Goal: Task Accomplishment & Management: Manage account settings

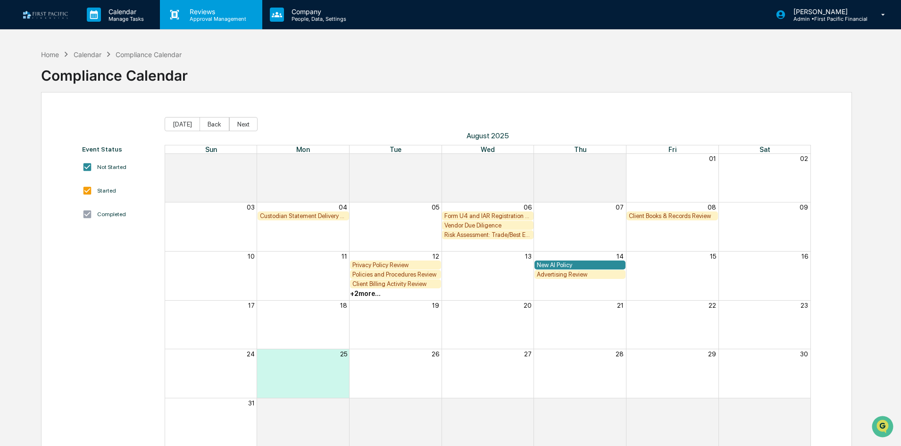
click at [217, 11] on p "Reviews" at bounding box center [216, 12] width 69 height 8
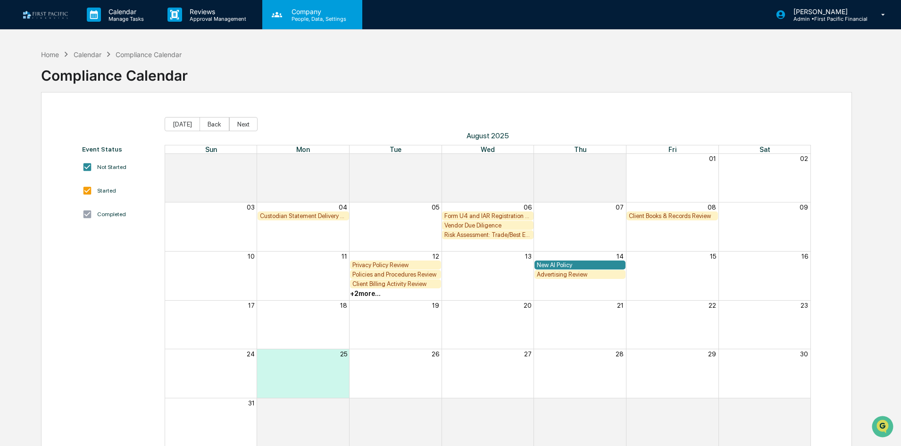
click at [310, 12] on p "Company" at bounding box center [317, 12] width 67 height 8
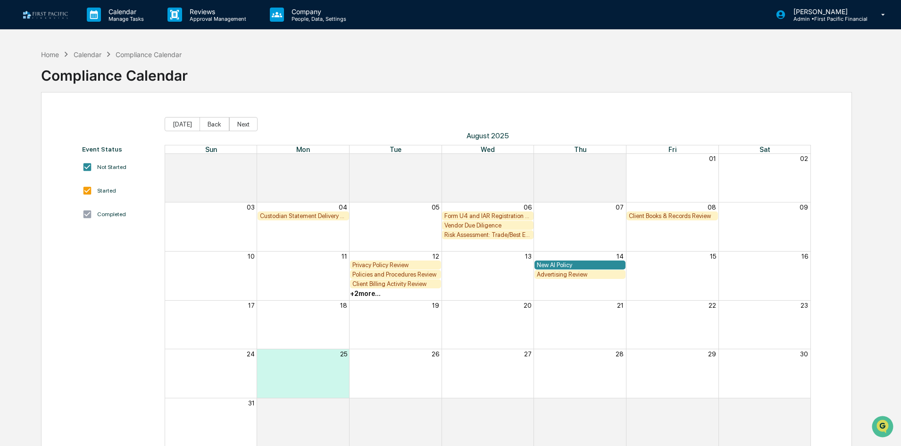
click at [139, 18] on p "Manage Tasks" at bounding box center [125, 19] width 48 height 7
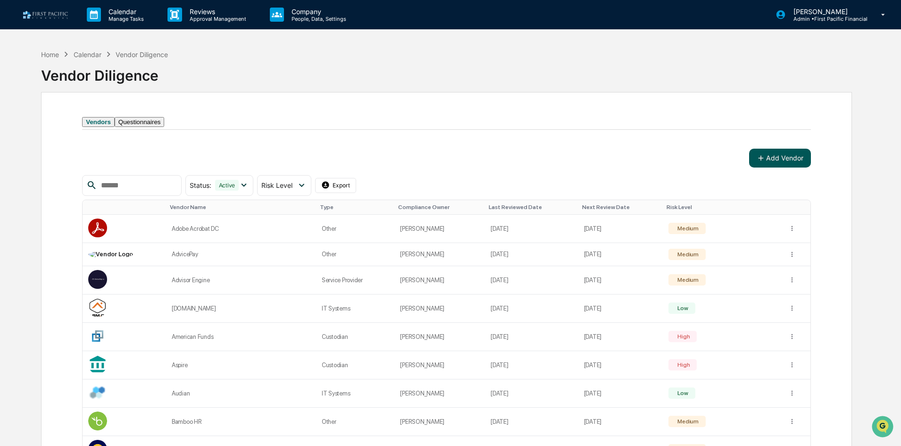
click at [792, 168] on button "Add Vendor" at bounding box center [780, 158] width 62 height 19
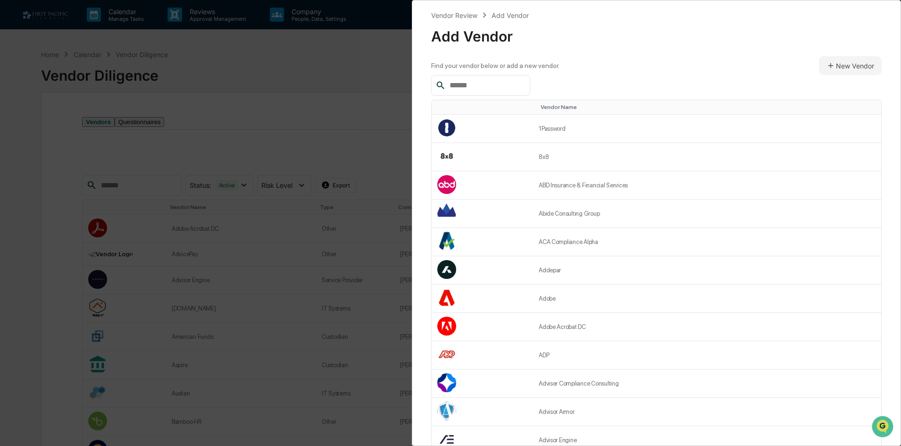
click at [466, 69] on div "Find your vendor below or add a new vendor." at bounding box center [495, 66] width 128 height 8
click at [468, 84] on input "text" at bounding box center [486, 85] width 80 height 12
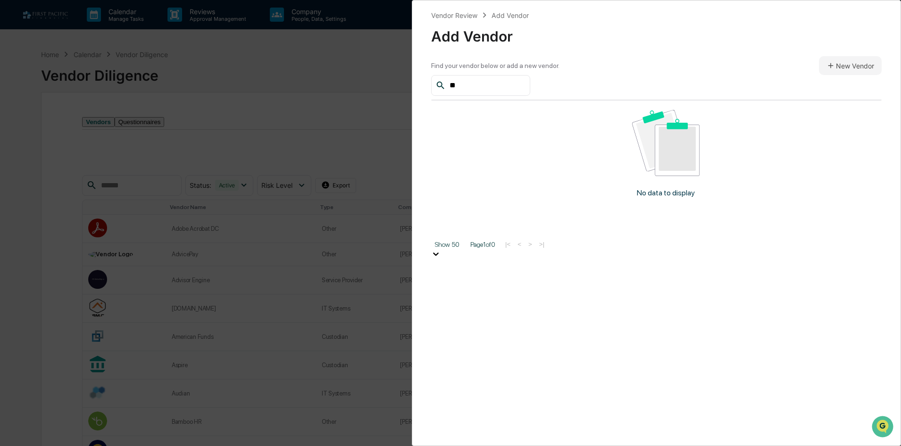
type input "*"
drag, startPoint x: 491, startPoint y: 88, endPoint x: 422, endPoint y: 96, distance: 69.9
click at [422, 96] on div "Vendor Review Add Vendor Add Vendor Find your vendor below or add a new vendor.…" at bounding box center [656, 223] width 489 height 446
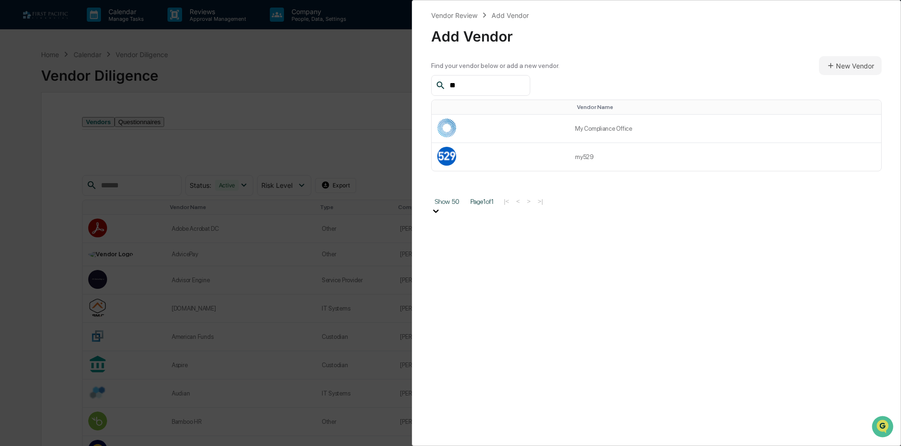
type input "*"
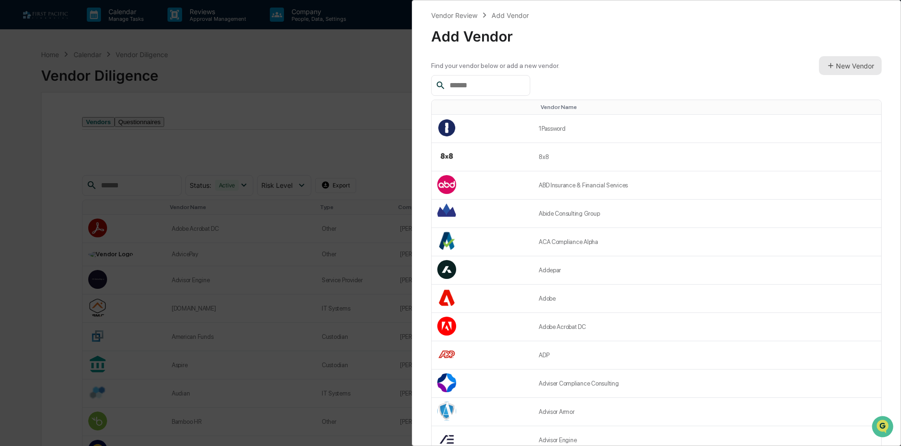
click at [857, 67] on button "New Vendor" at bounding box center [850, 65] width 63 height 19
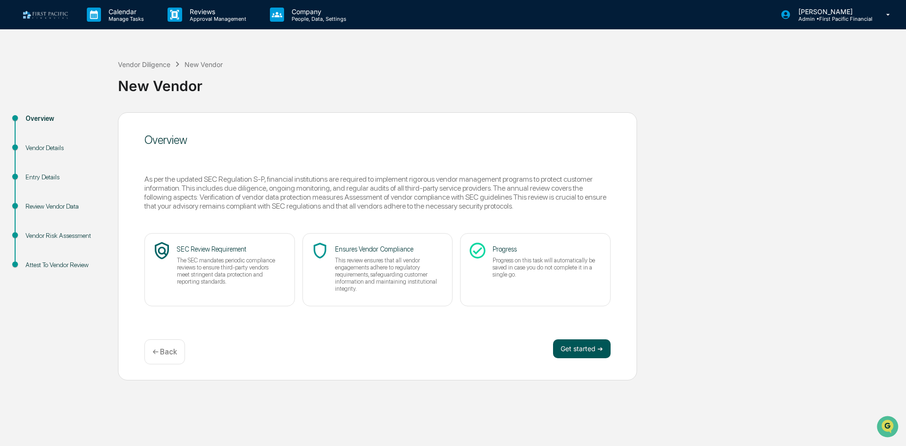
click at [587, 347] on button "Get started ➔" at bounding box center [582, 348] width 58 height 19
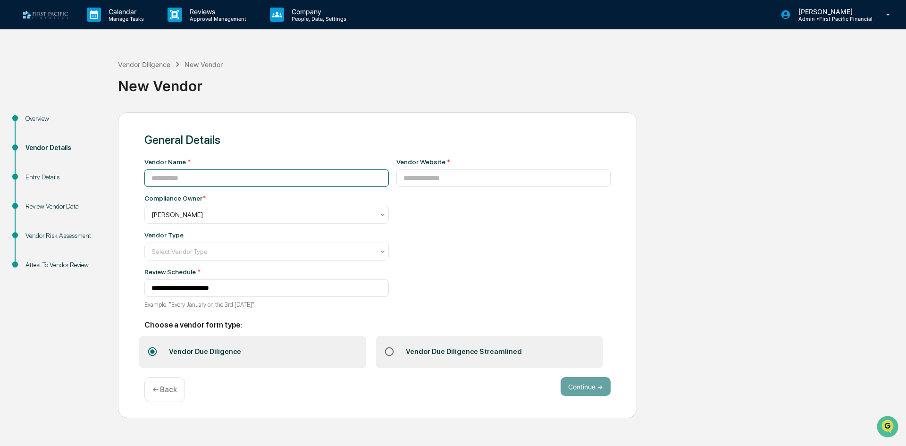
click at [243, 180] on input at bounding box center [266, 177] width 244 height 17
